Goal: Information Seeking & Learning: Understand process/instructions

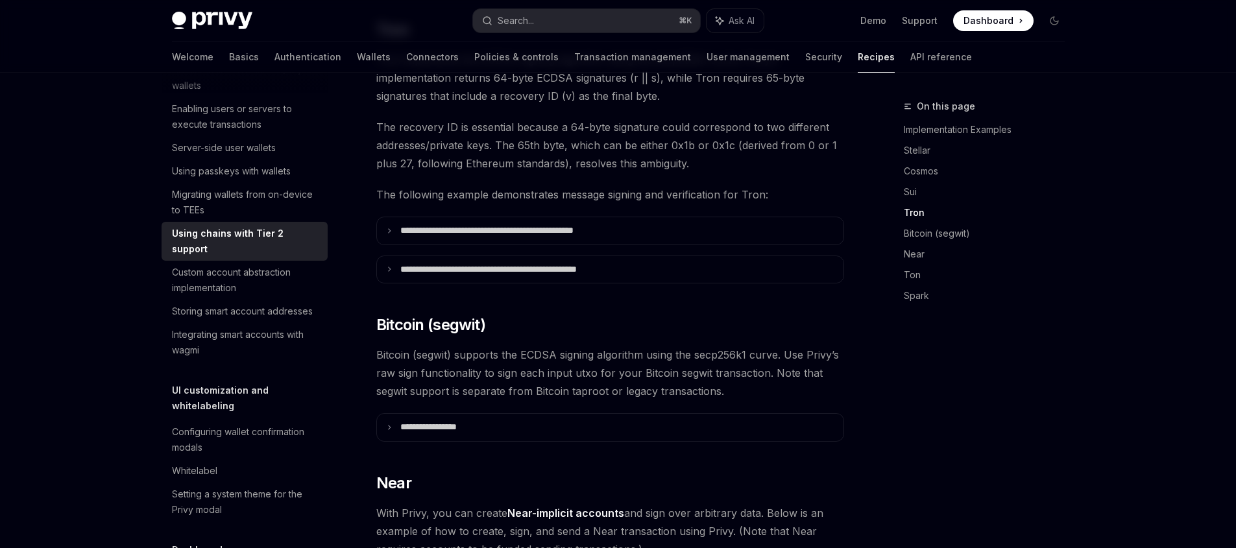
scroll to position [805, 0]
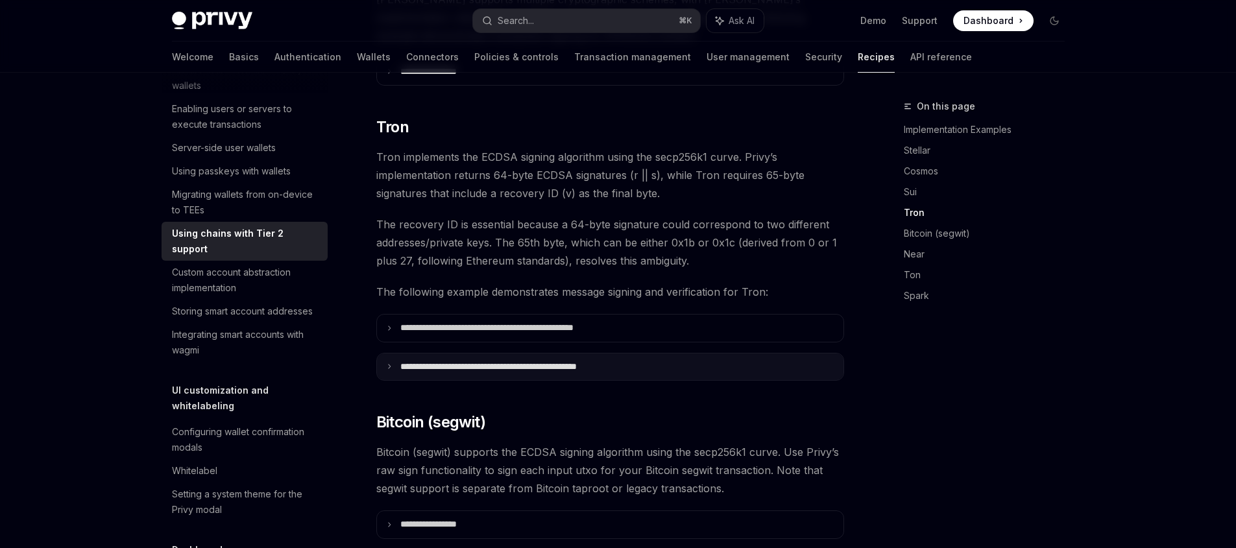
click at [418, 354] on summary "**********" at bounding box center [610, 367] width 466 height 27
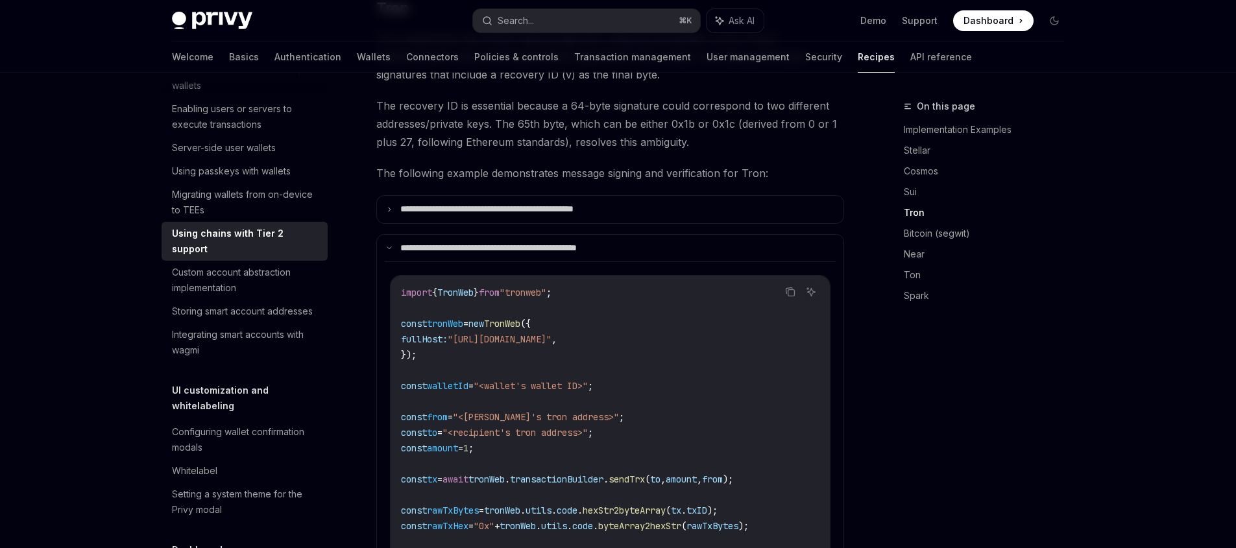
scroll to position [1177, 0]
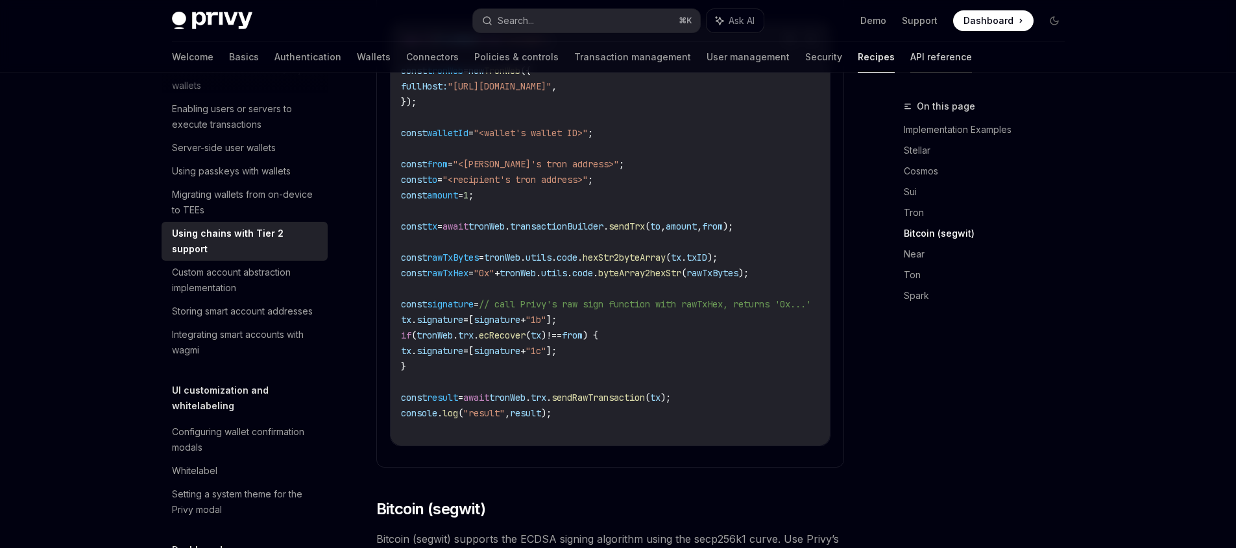
click at [910, 57] on link "API reference" at bounding box center [941, 57] width 62 height 31
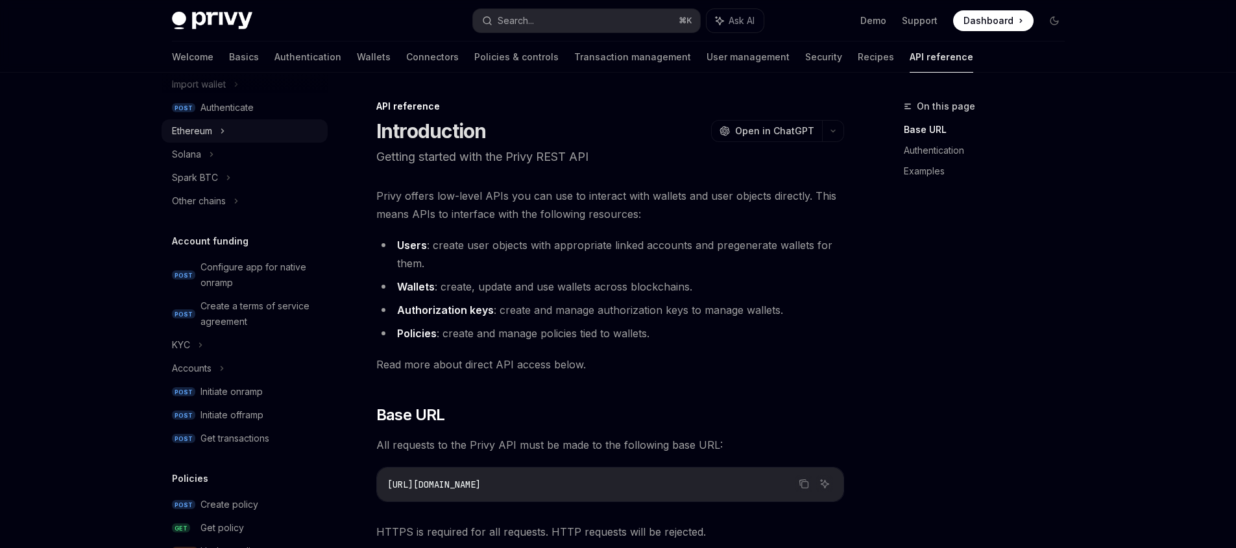
scroll to position [318, 0]
click at [228, 135] on div "Ethereum" at bounding box center [245, 131] width 166 height 23
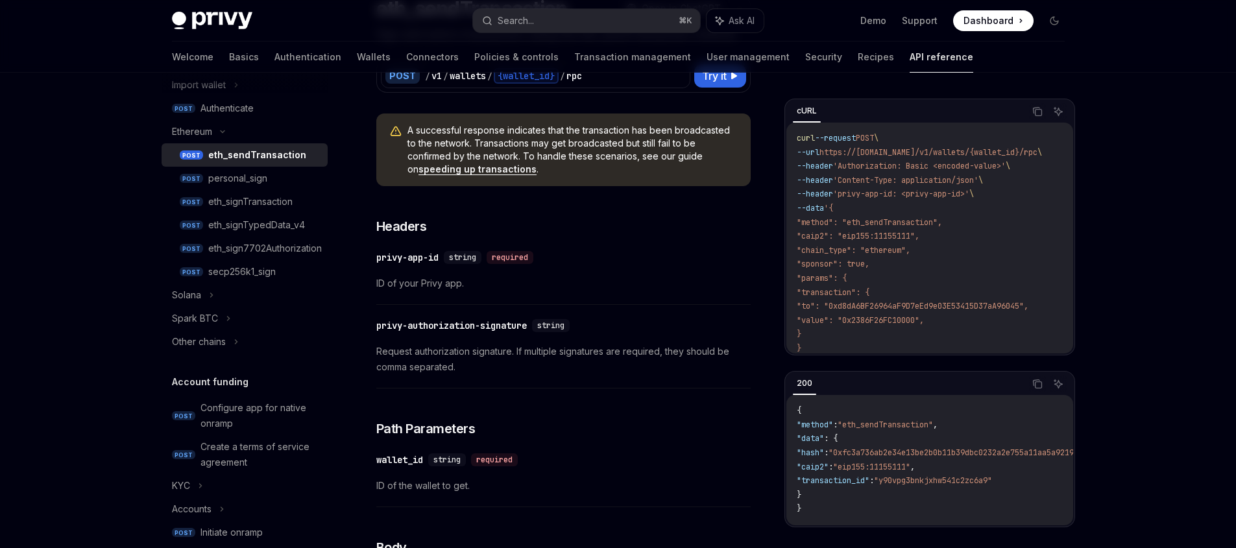
scroll to position [133, 0]
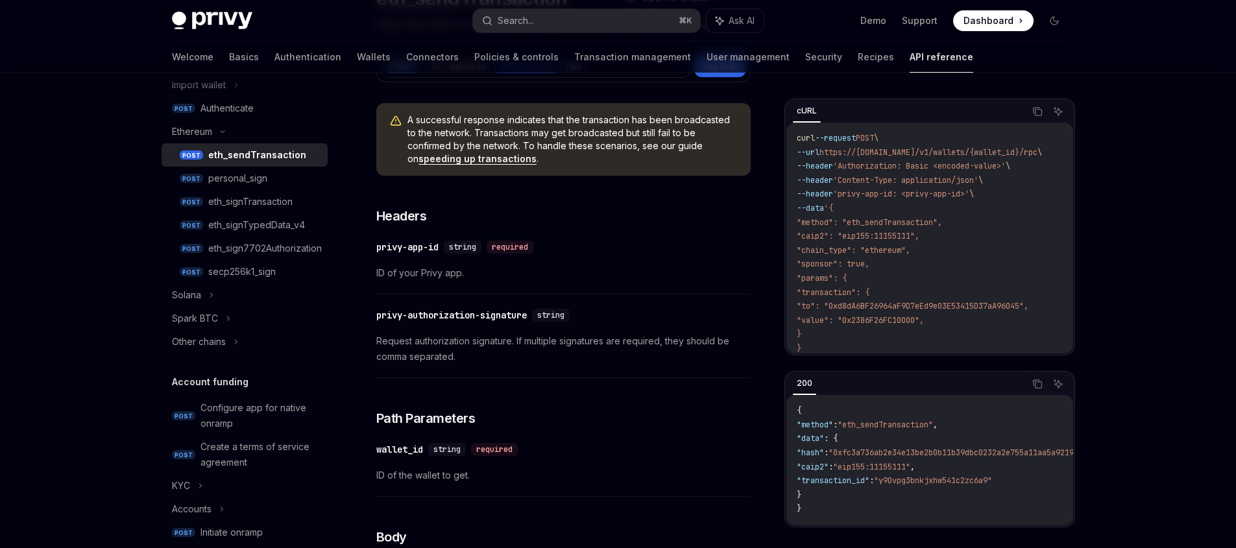
click at [490, 160] on link "speeding up transactions" at bounding box center [477, 159] width 118 height 12
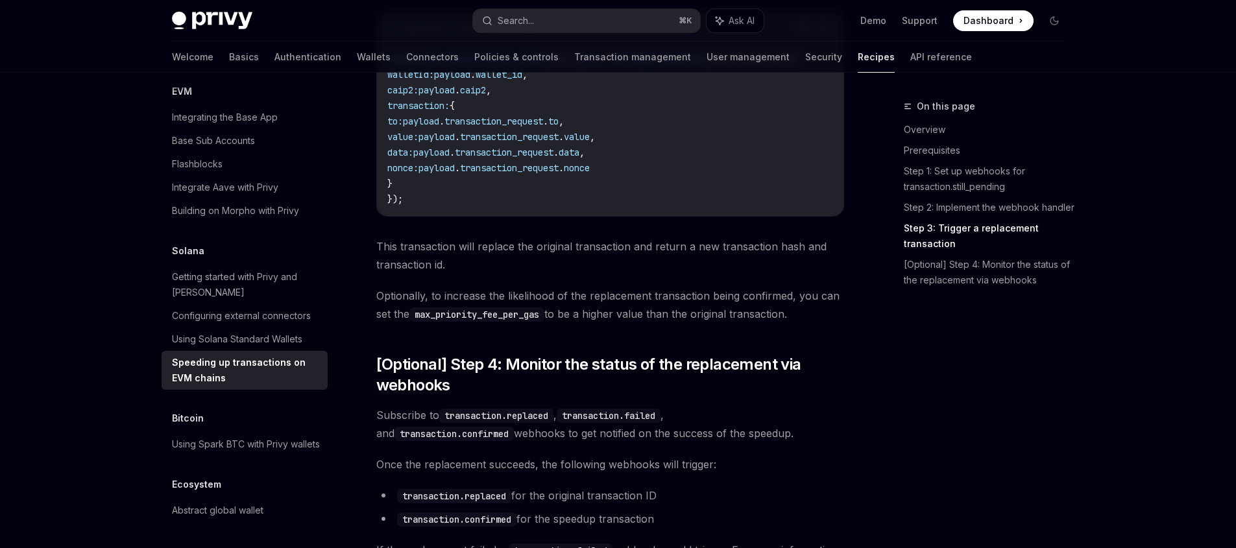
scroll to position [1422, 0]
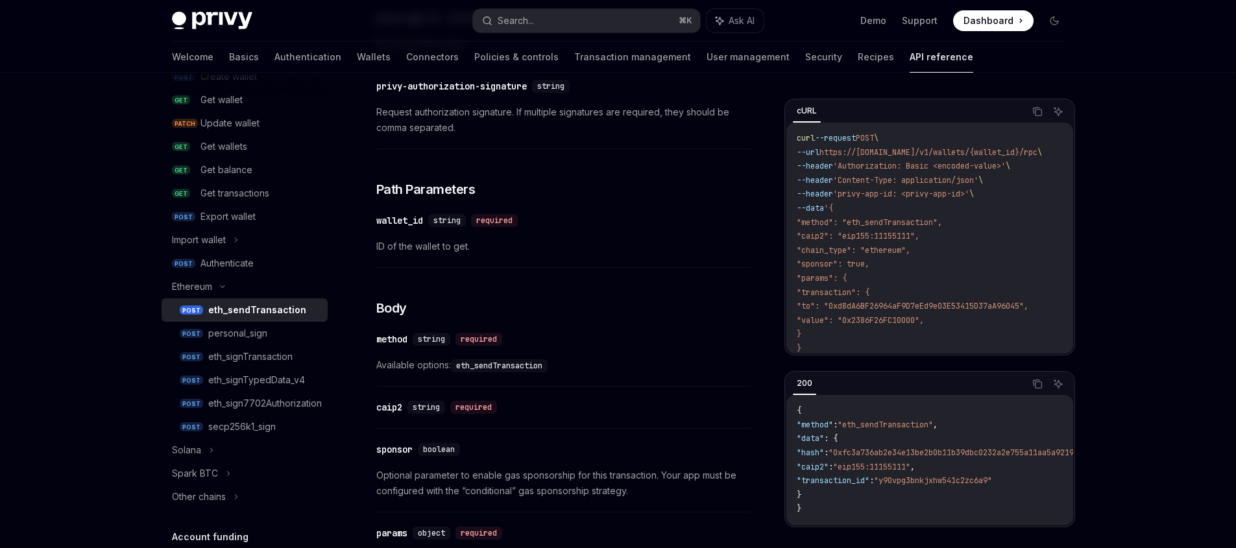
scroll to position [363, 0]
click at [357, 66] on link "Wallets" at bounding box center [374, 57] width 34 height 31
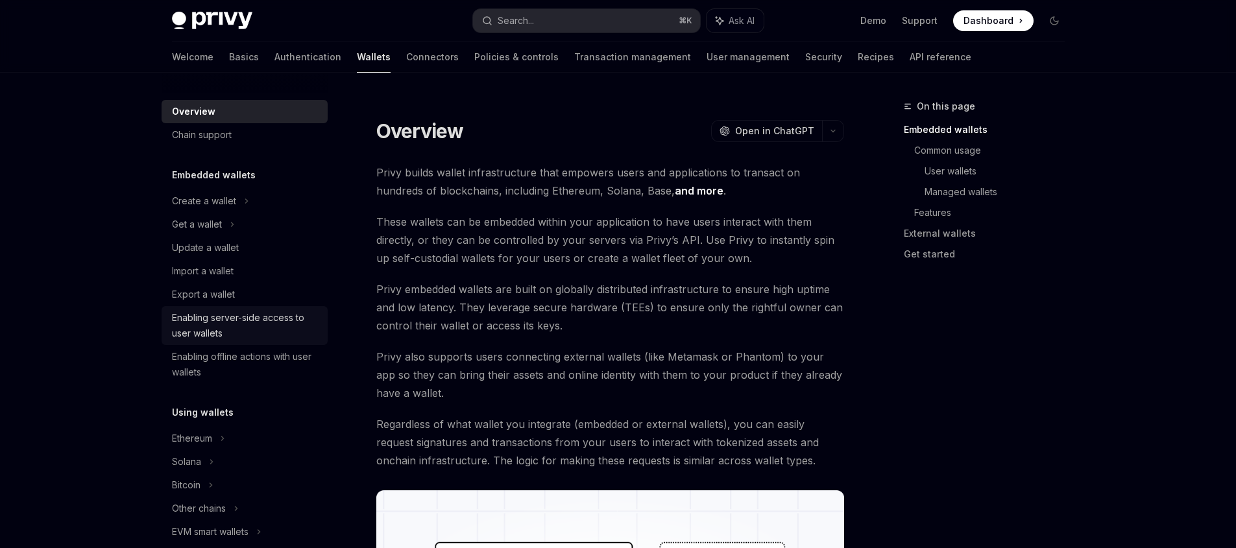
scroll to position [263, 0]
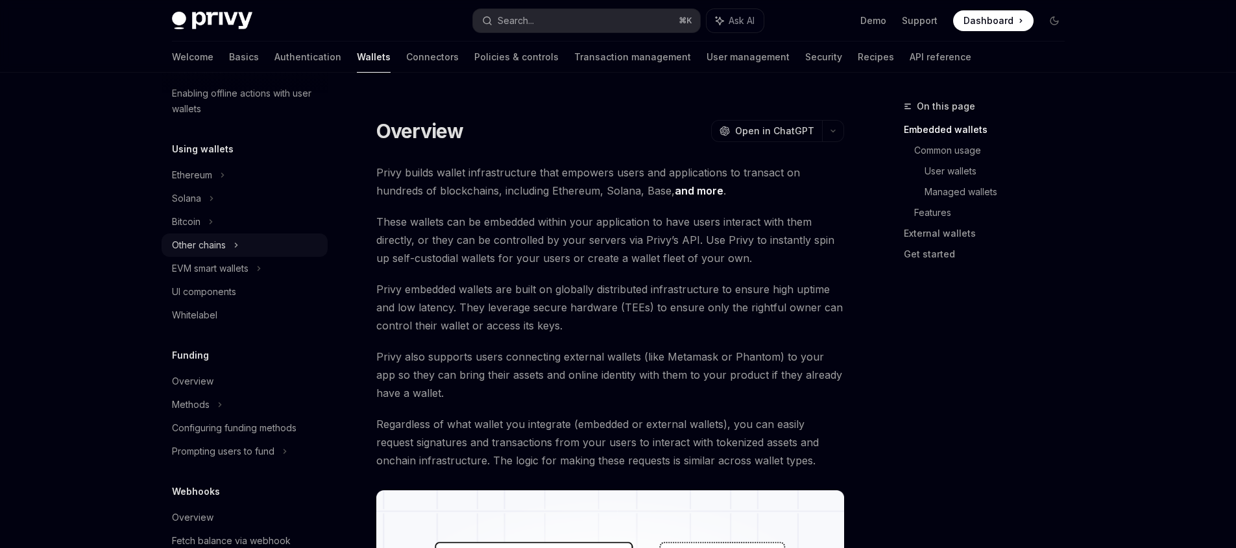
click at [202, 242] on div "Other chains" at bounding box center [199, 245] width 54 height 16
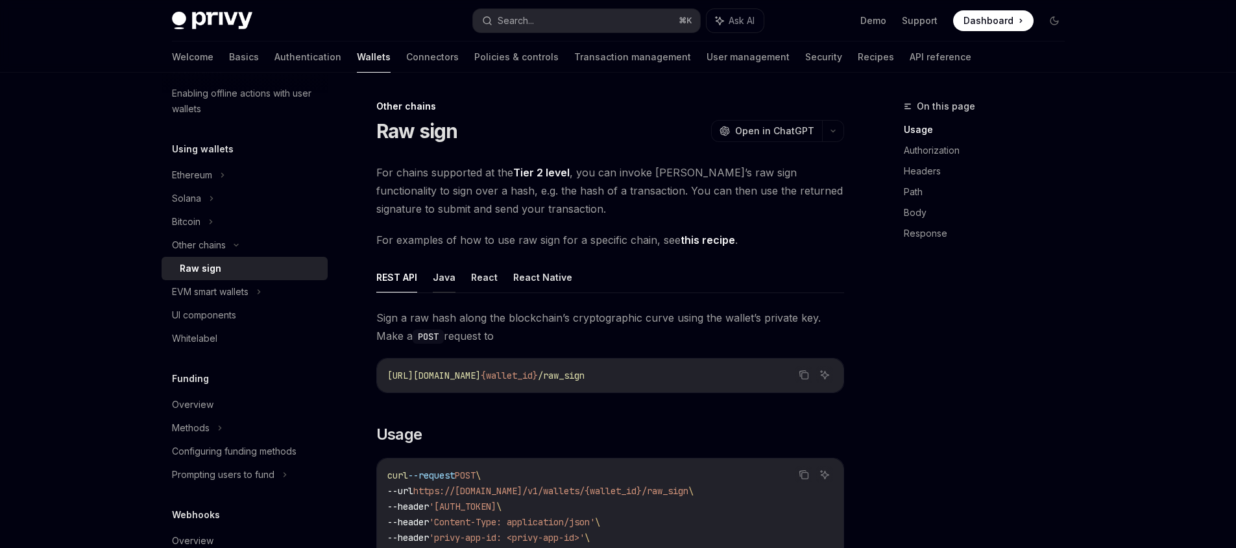
click at [433, 280] on button "Java" at bounding box center [444, 277] width 23 height 30
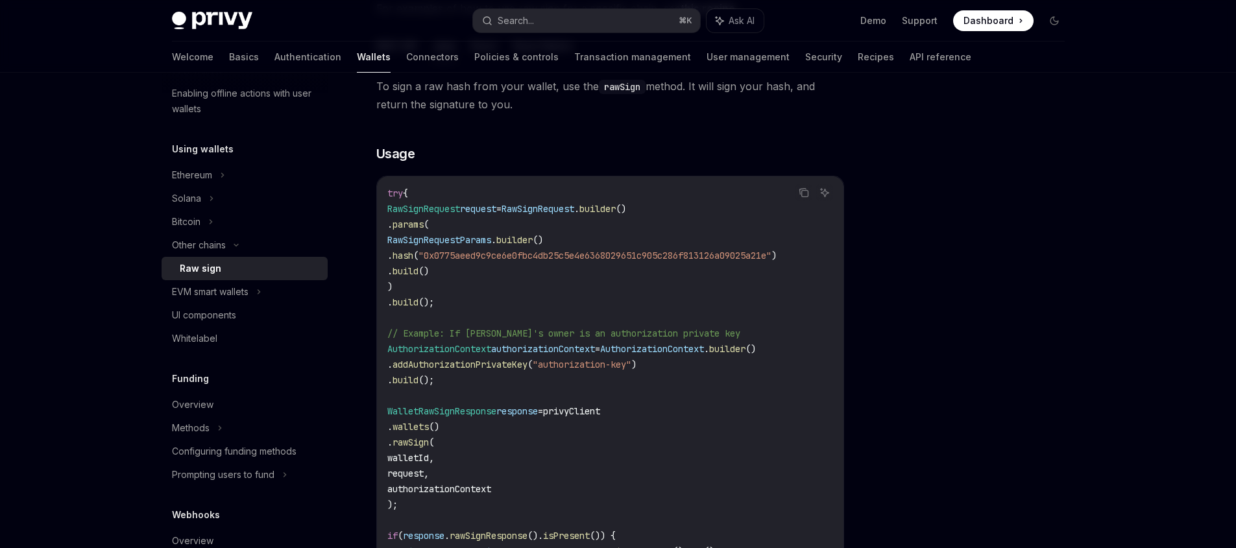
scroll to position [153, 0]
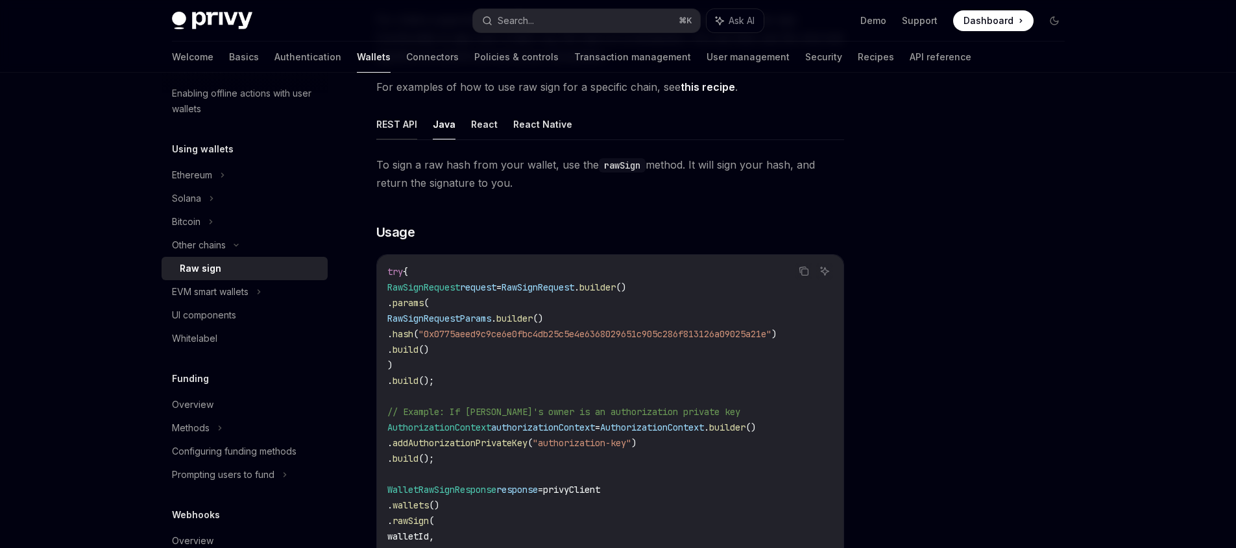
click at [397, 136] on button "REST API" at bounding box center [396, 124] width 41 height 30
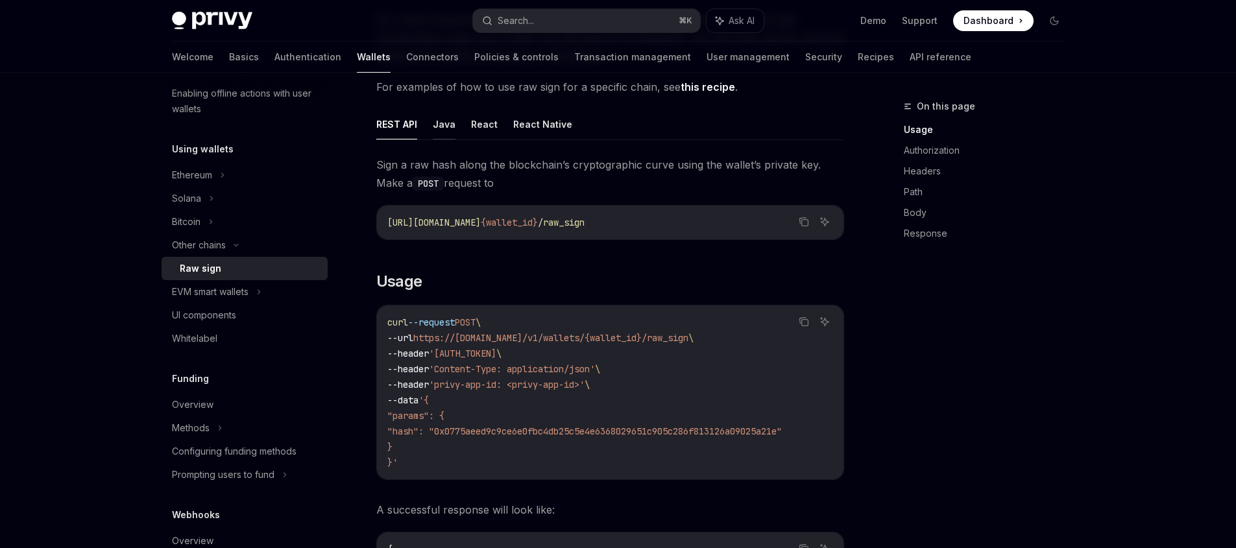
click at [451, 132] on button "Java" at bounding box center [444, 124] width 23 height 30
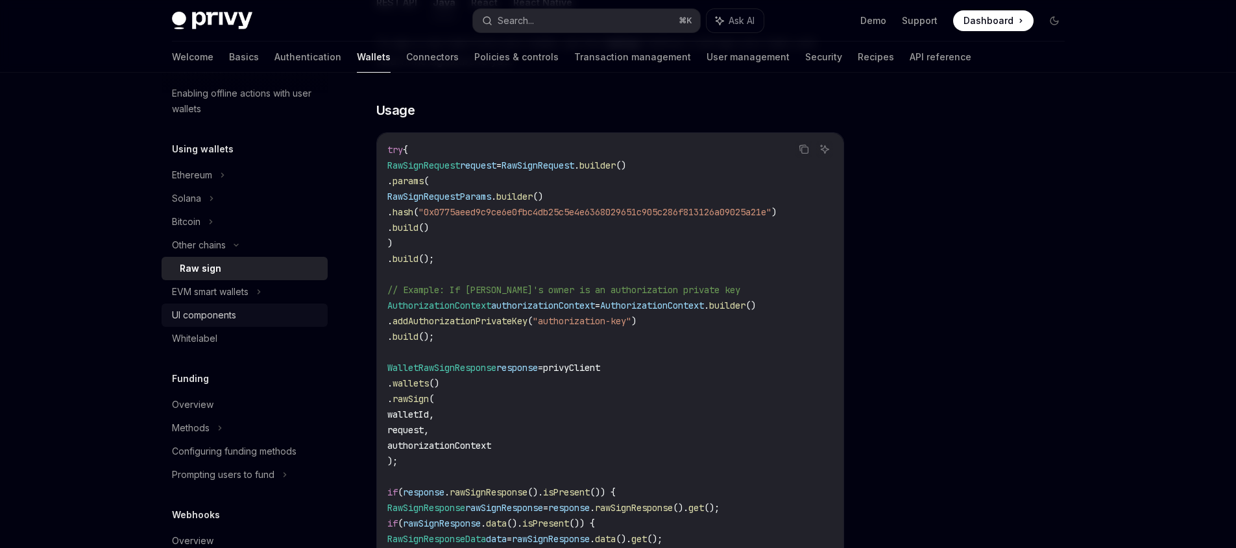
scroll to position [283, 0]
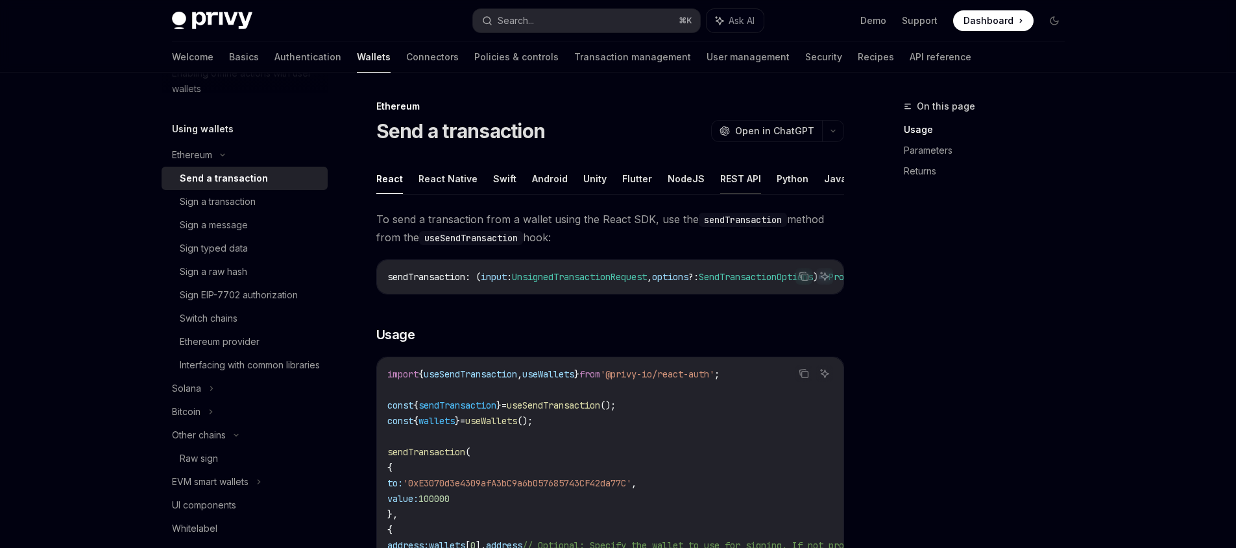
click at [739, 178] on button "REST API" at bounding box center [740, 178] width 41 height 30
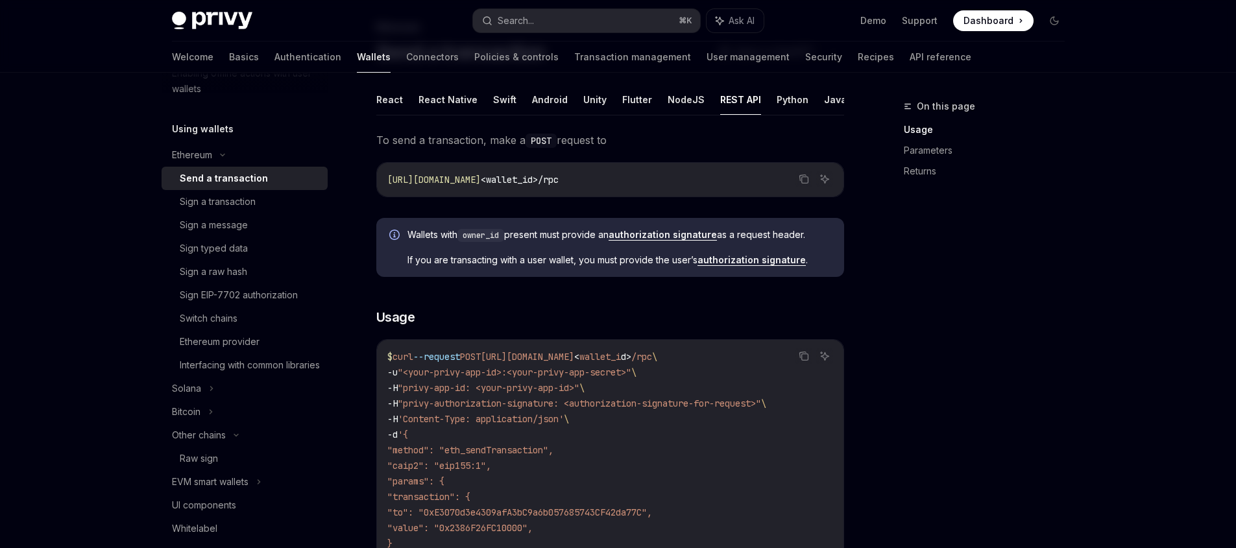
scroll to position [90, 0]
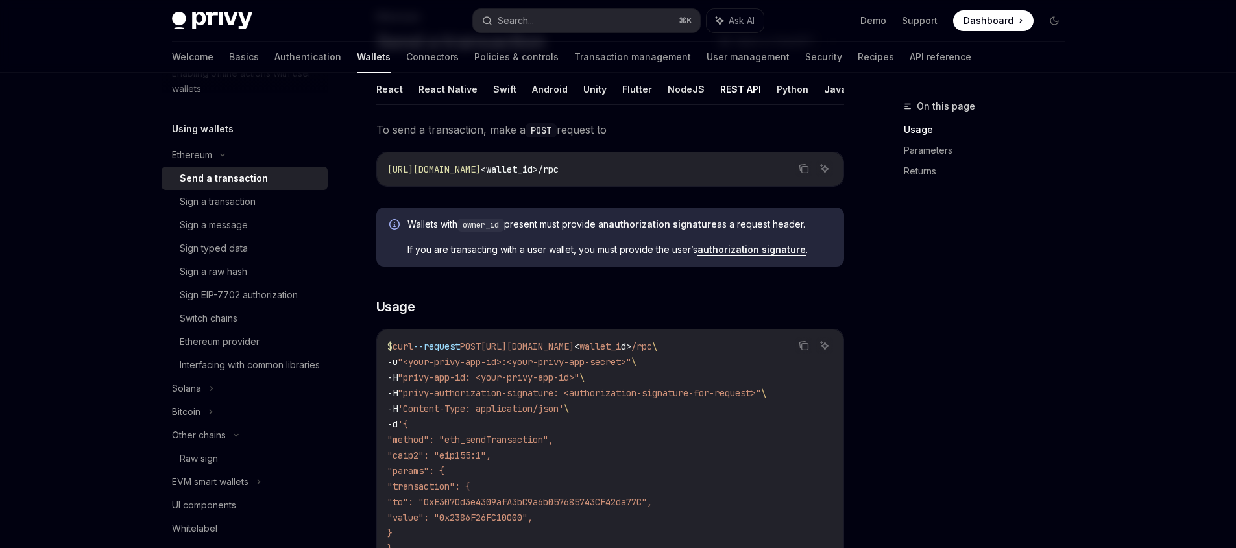
click at [824, 101] on button "Java" at bounding box center [835, 89] width 23 height 30
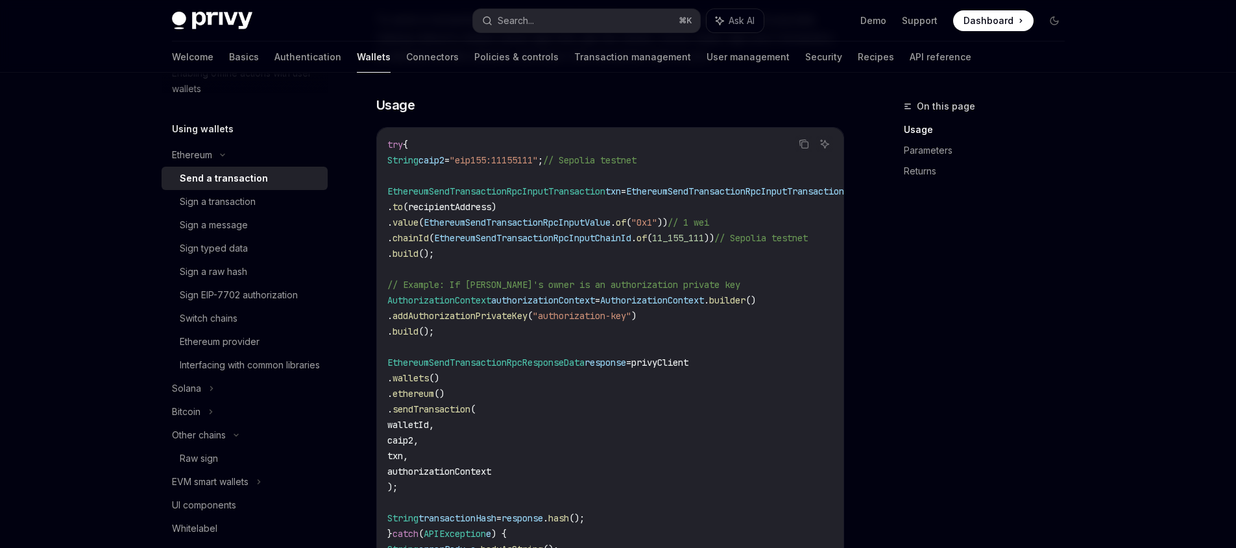
scroll to position [184, 0]
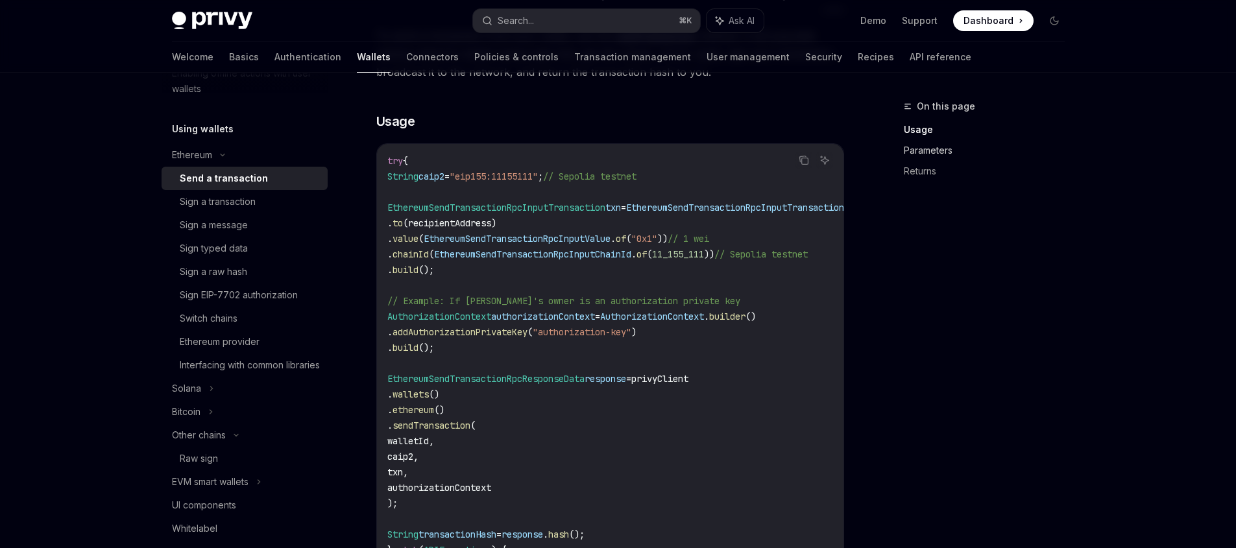
click at [911, 159] on link "Parameters" at bounding box center [989, 150] width 171 height 21
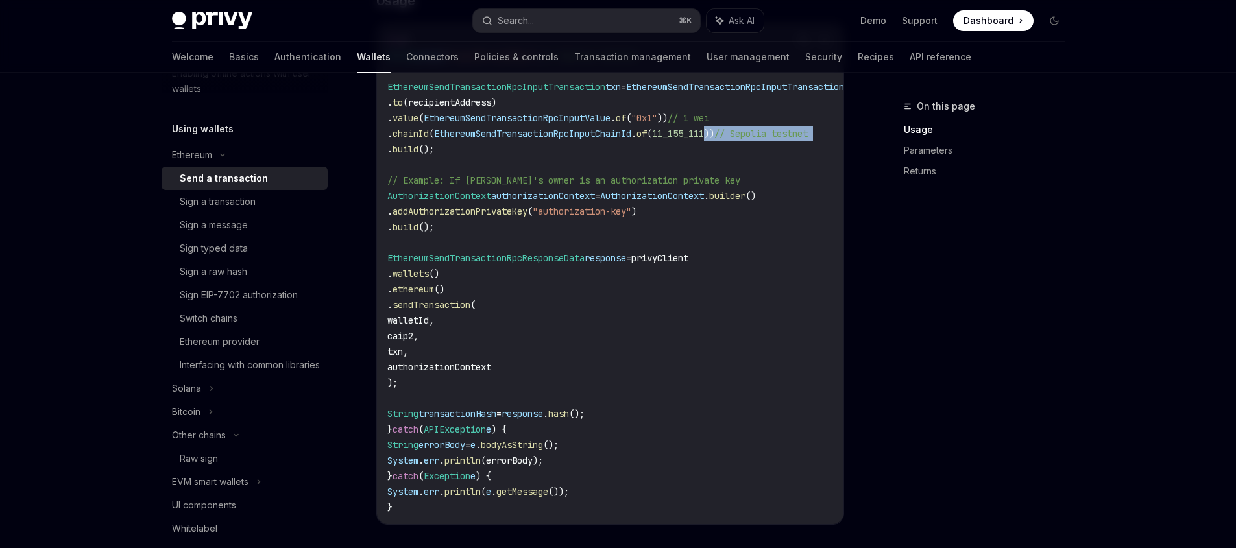
drag, startPoint x: 762, startPoint y: 136, endPoint x: 377, endPoint y: 146, distance: 384.8
click at [377, 146] on div "try { String caip2 = "eip155:11155111" ; // Sepolia testnet EthereumSendTransac…" at bounding box center [610, 273] width 466 height 501
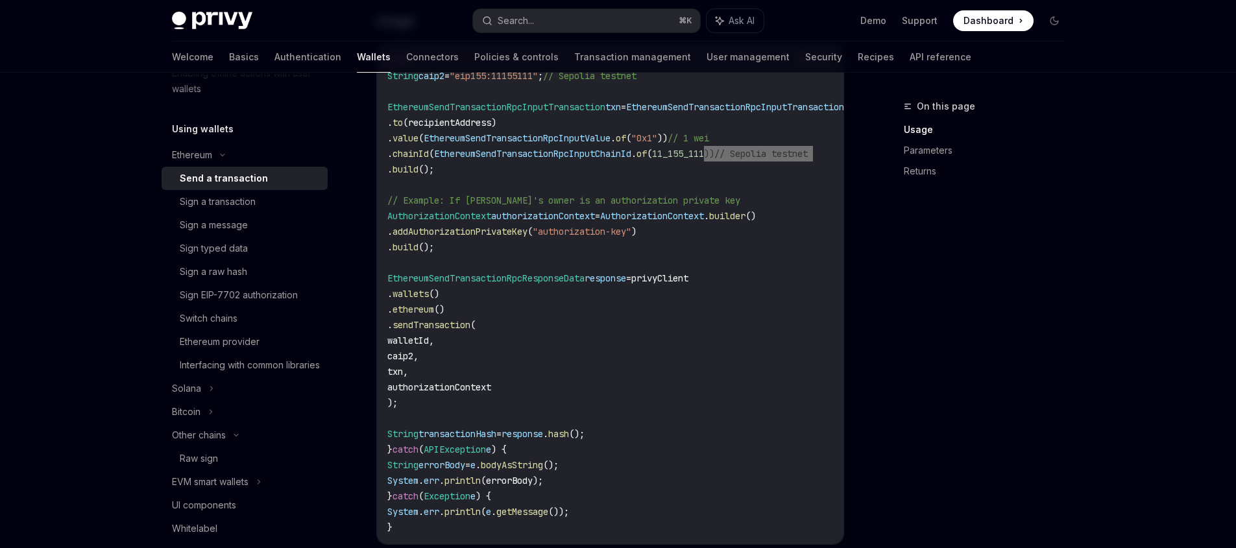
scroll to position [282, 0]
click at [608, 327] on code "try { String caip2 = "eip155:11155111" ; // Sepolia testnet EthereumSendTransac…" at bounding box center [657, 295] width 540 height 483
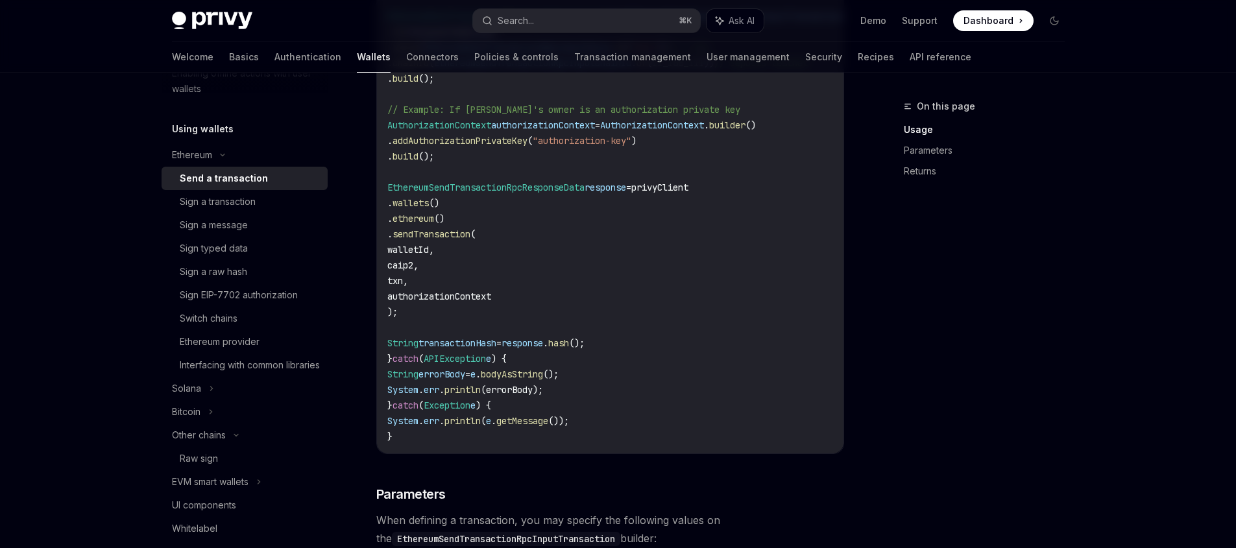
scroll to position [439, 0]
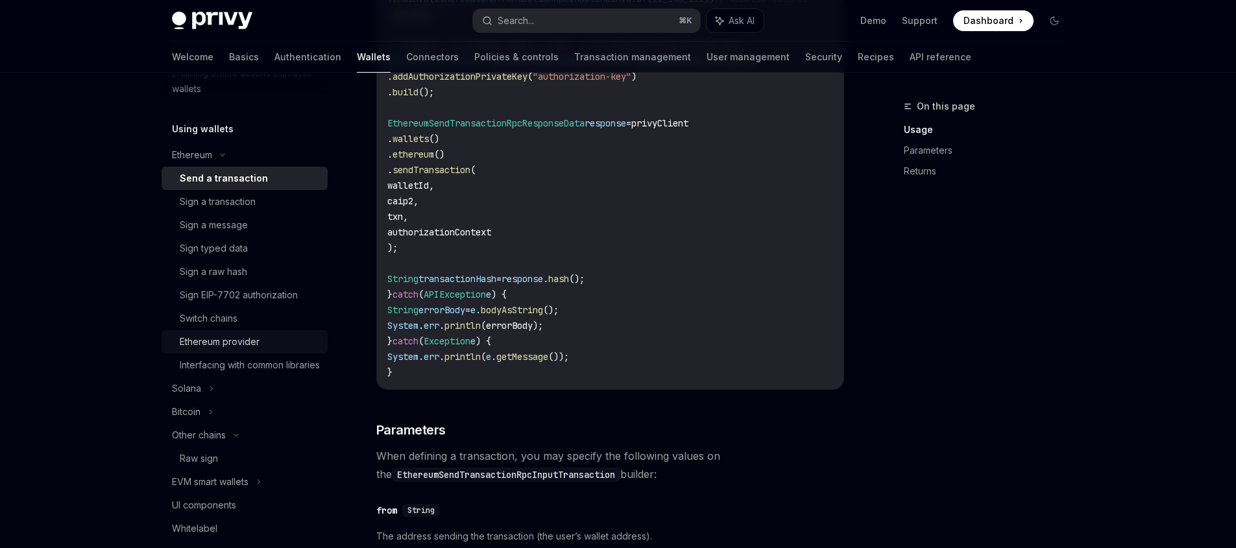
click at [253, 339] on div "Ethereum provider" at bounding box center [220, 342] width 80 height 16
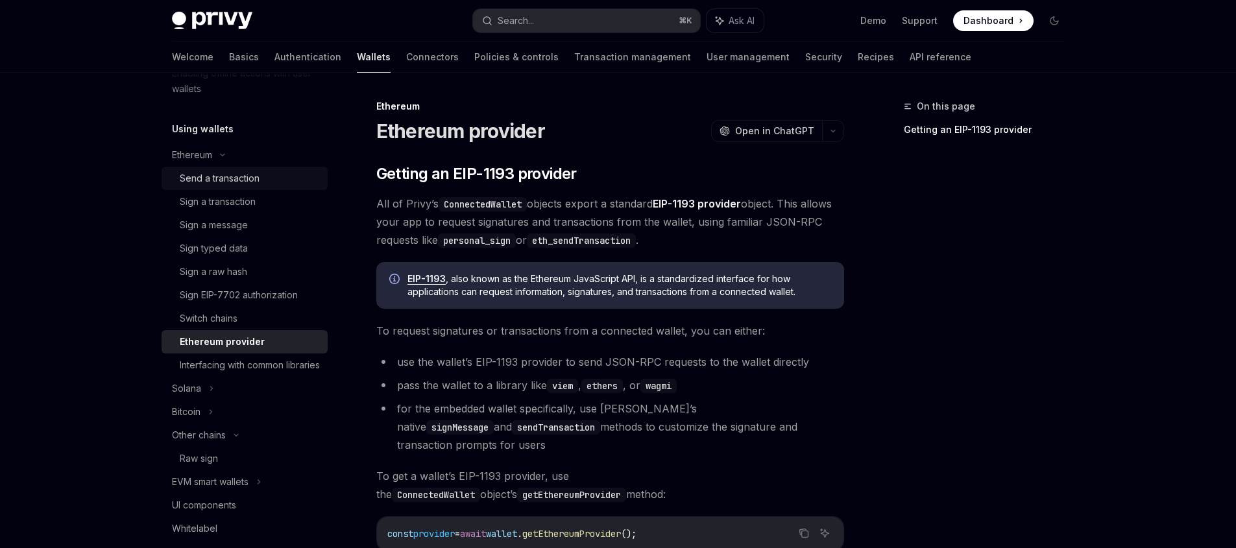
click at [222, 171] on div "Send a transaction" at bounding box center [220, 179] width 80 height 16
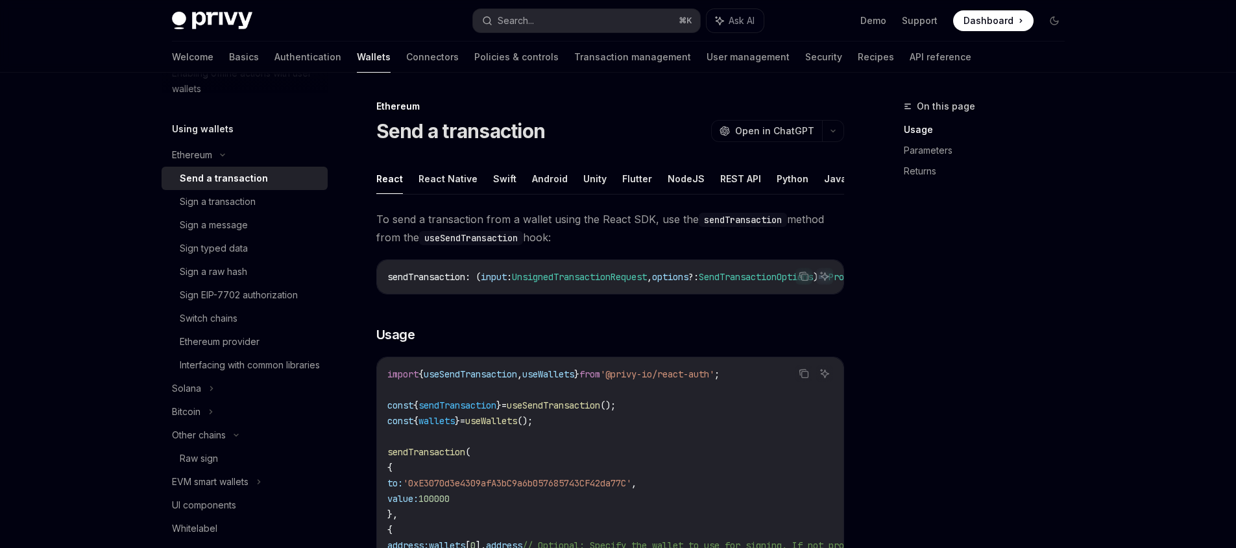
click at [222, 173] on div "Send a transaction" at bounding box center [224, 179] width 88 height 16
click at [824, 179] on button "Java" at bounding box center [835, 178] width 23 height 30
type textarea "*"
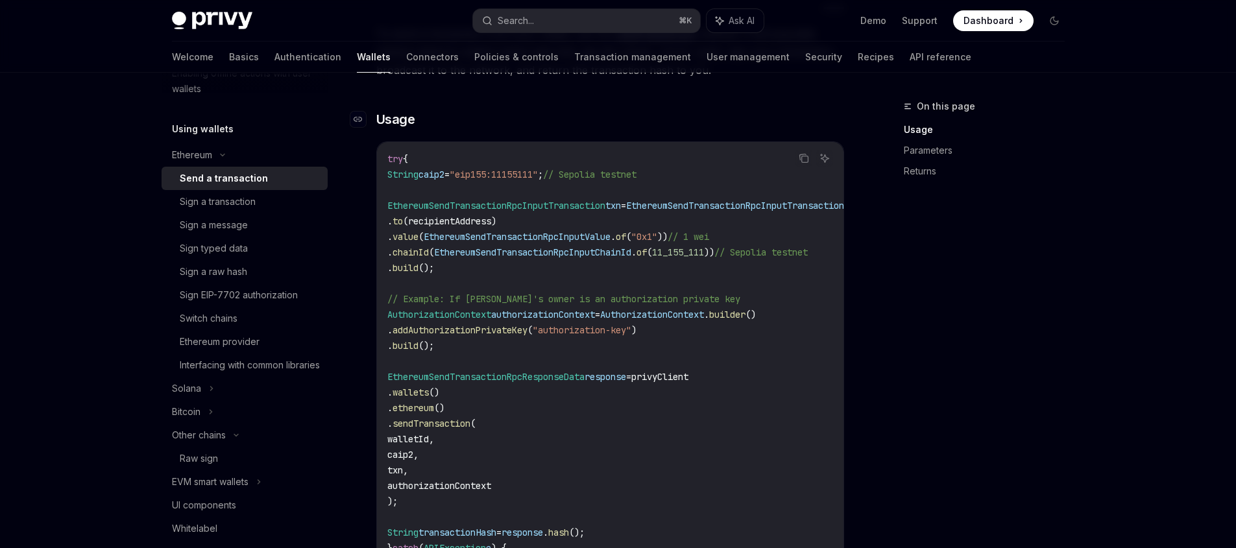
scroll to position [121, 0]
